Goal: Information Seeking & Learning: Find contact information

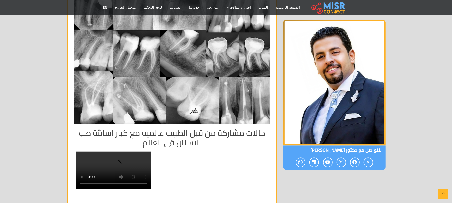
scroll to position [4647, 0]
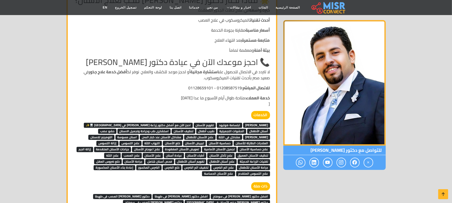
scroll to position [5115, 0]
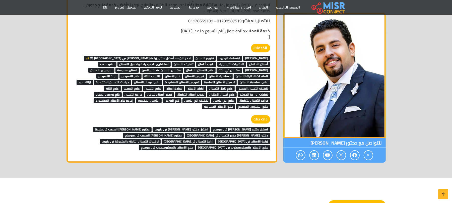
click at [236, 127] on span "افضل دكتور أسنان فى سوهاج" at bounding box center [240, 129] width 59 height 5
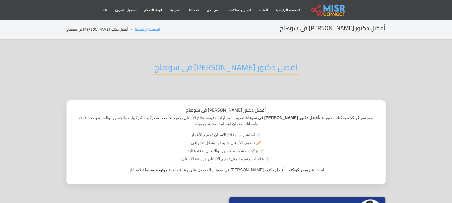
click at [240, 62] on h2 "افضل دكتور أسنان فى سوهاج" at bounding box center [225, 68] width 145 height 13
click at [240, 62] on h2 "افضل دكتور [PERSON_NAME] فى سوهاج" at bounding box center [225, 68] width 145 height 13
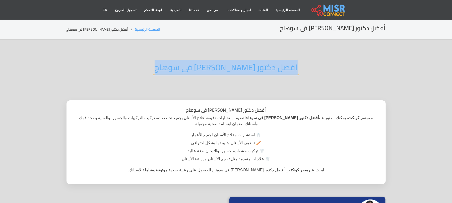
click at [240, 62] on h2 "افضل دكتور [PERSON_NAME] فى سوهاج" at bounding box center [225, 68] width 145 height 13
copy div "افضل دكتور [PERSON_NAME] فى سوهاج"
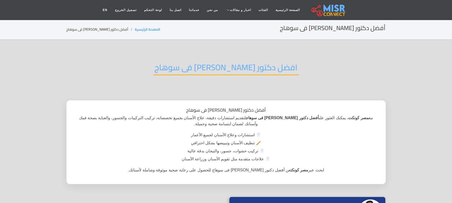
click at [189, 34] on section "أفضل دكتور أسنان فى سوهاج الصفحة الرئيسية أفضل دكتور أسنان فى سوهاج" at bounding box center [226, 30] width 452 height 20
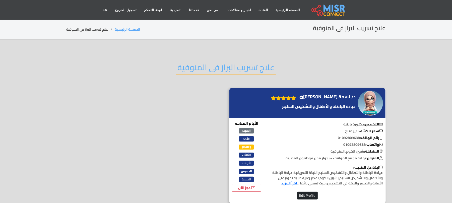
click at [334, 112] on div "د/ نسمة خالد الغلبان Verified account" at bounding box center [312, 103] width 89 height 21
click at [361, 82] on div "علاج تسريب البراز فى المنوفية" at bounding box center [225, 71] width 319 height 33
click at [360, 102] on img at bounding box center [370, 103] width 25 height 25
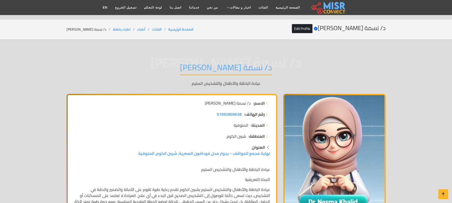
scroll to position [67, 0]
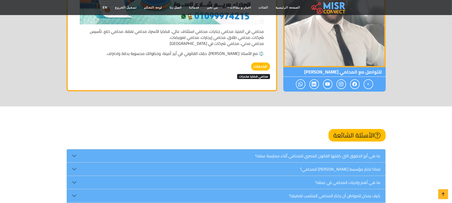
scroll to position [1137, 0]
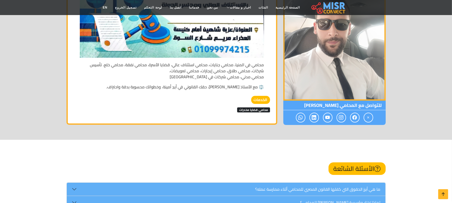
click at [261, 107] on span "محامي قضايا مخدرات" at bounding box center [253, 109] width 33 height 5
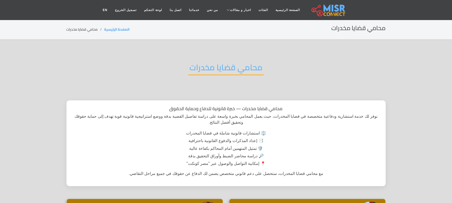
click at [260, 65] on h2 "محامي قضايا مخدرات" at bounding box center [225, 68] width 75 height 13
click at [227, 69] on h2 "محامي قضايا مخدرات" at bounding box center [225, 68] width 75 height 13
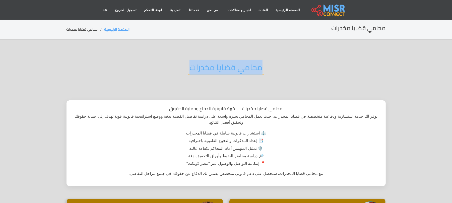
click at [227, 69] on h2 "محامي قضايا مخدرات" at bounding box center [225, 68] width 75 height 13
copy div "محامي قضايا مخدرات"
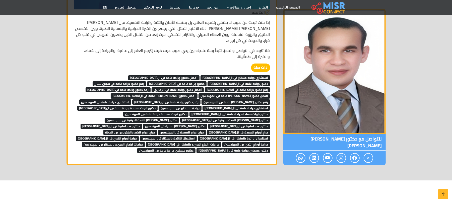
scroll to position [2541, 0]
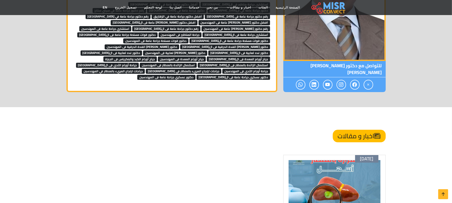
click at [328, 160] on img at bounding box center [334, 191] width 92 height 63
